Goal: Transaction & Acquisition: Subscribe to service/newsletter

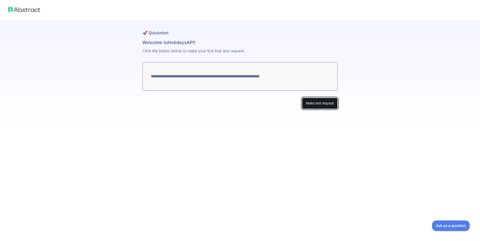
click at [317, 104] on button "Make test request" at bounding box center [319, 103] width 35 height 11
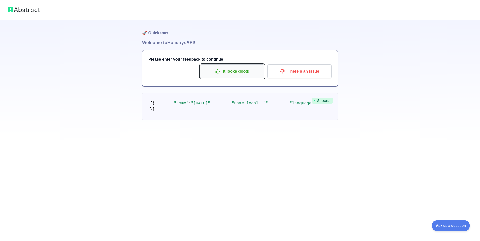
click at [254, 74] on p "It looks good!" at bounding box center [232, 71] width 57 height 9
